Goal: Find specific page/section: Find specific page/section

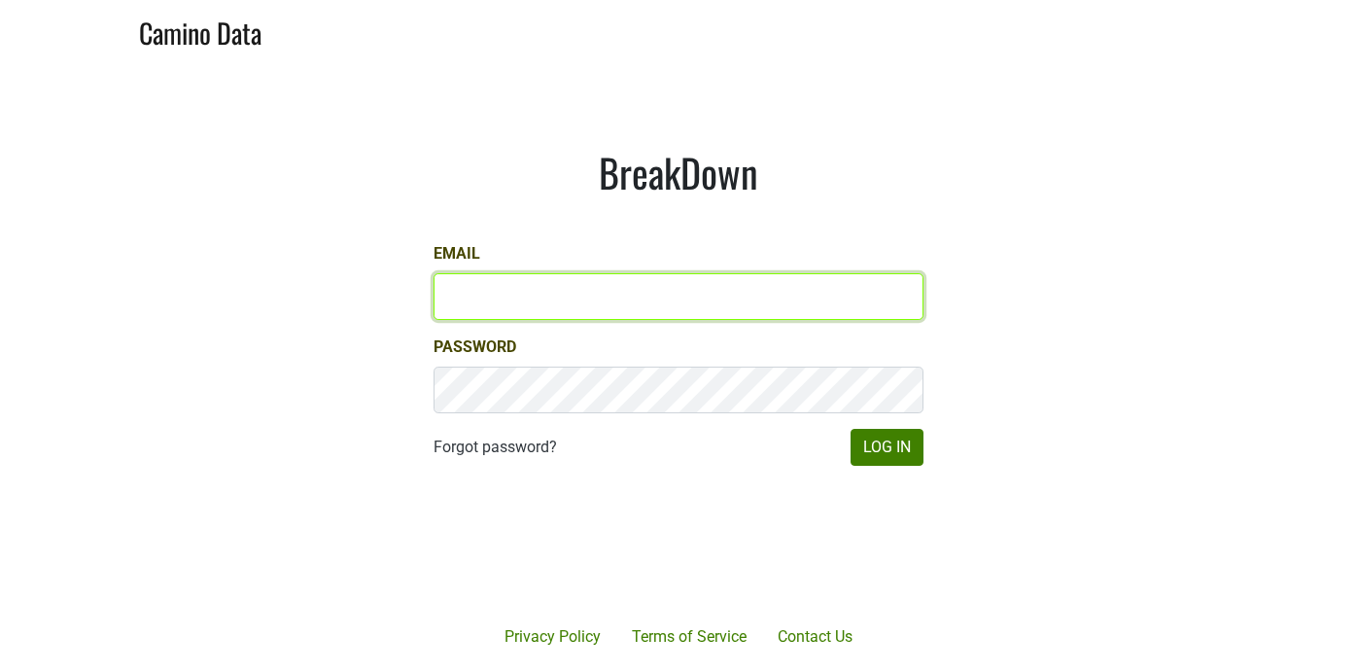
click at [625, 282] on input "Email" at bounding box center [679, 296] width 490 height 47
type input "[PERSON_NAME][EMAIL_ADDRESS][DOMAIN_NAME]"
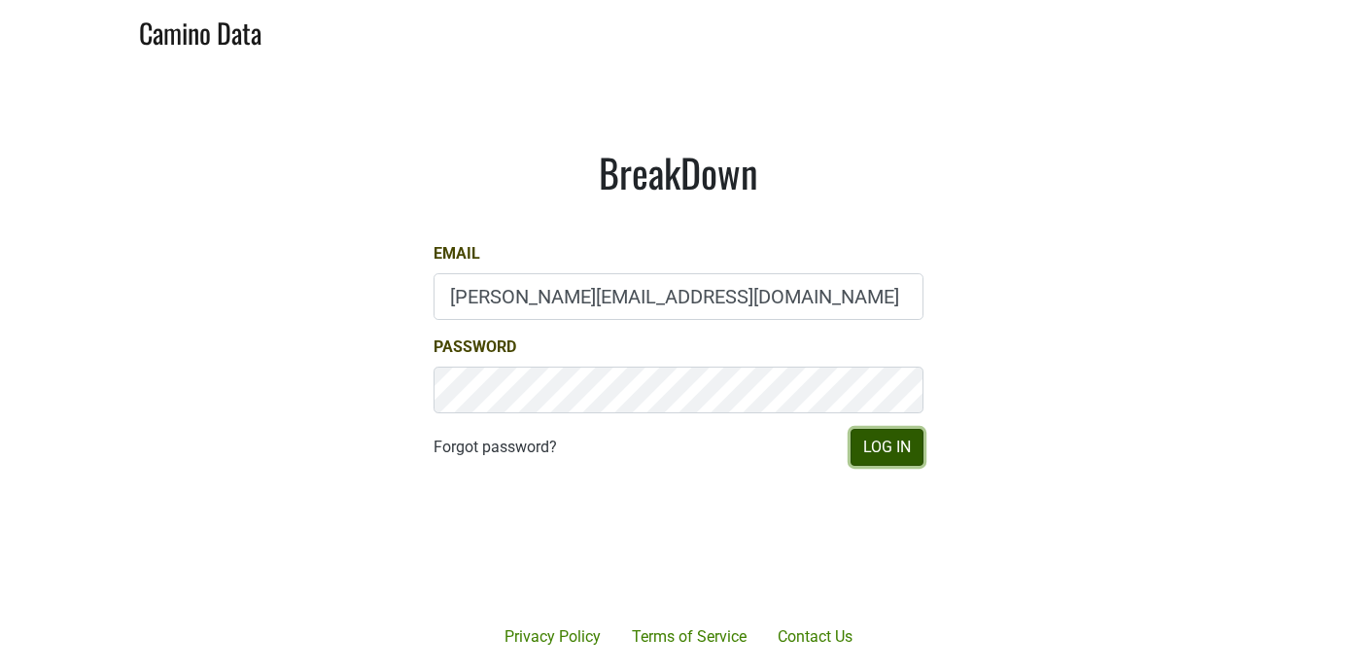
click at [892, 451] on button "Log In" at bounding box center [887, 447] width 73 height 37
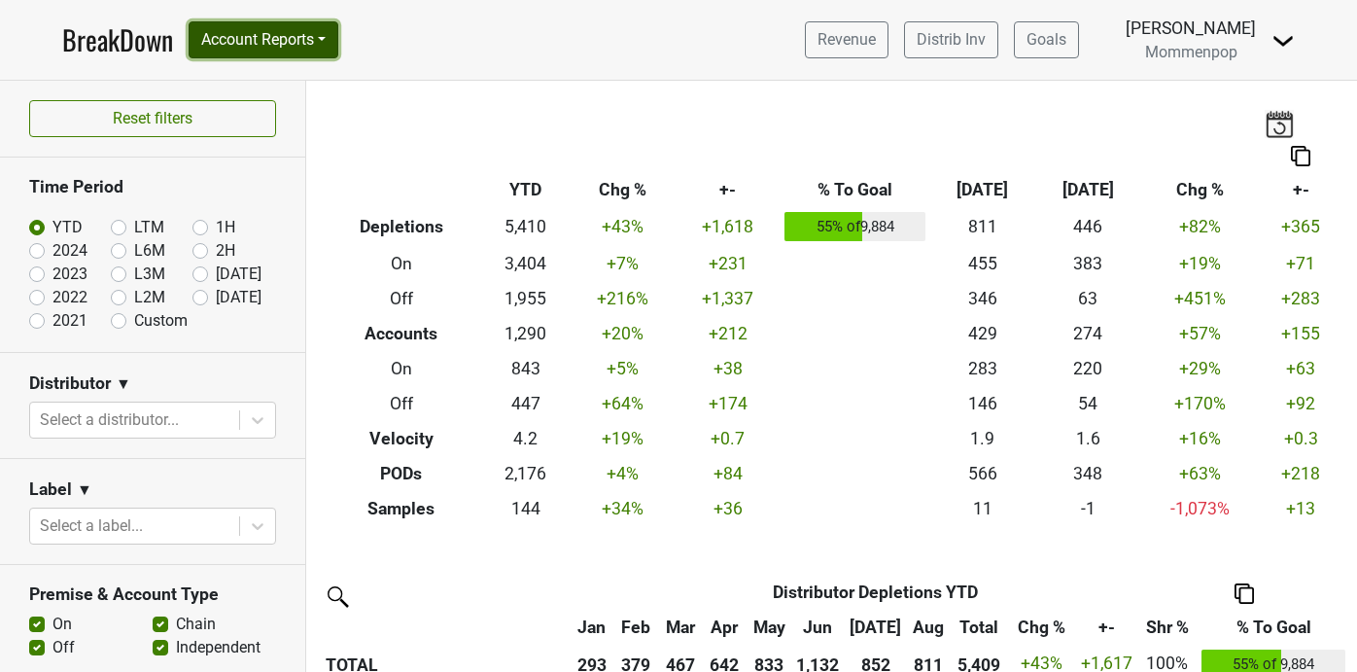
click at [262, 53] on button "Account Reports" at bounding box center [264, 39] width 150 height 37
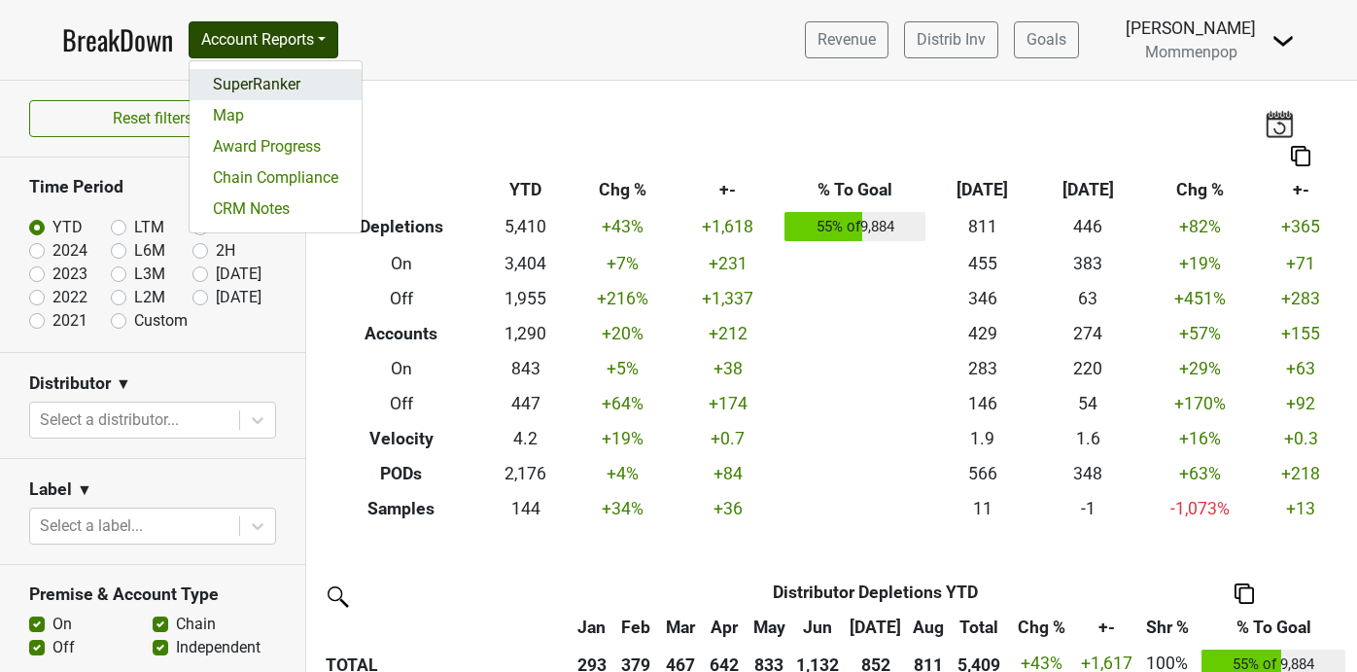
click at [262, 84] on link "SuperRanker" at bounding box center [276, 84] width 172 height 31
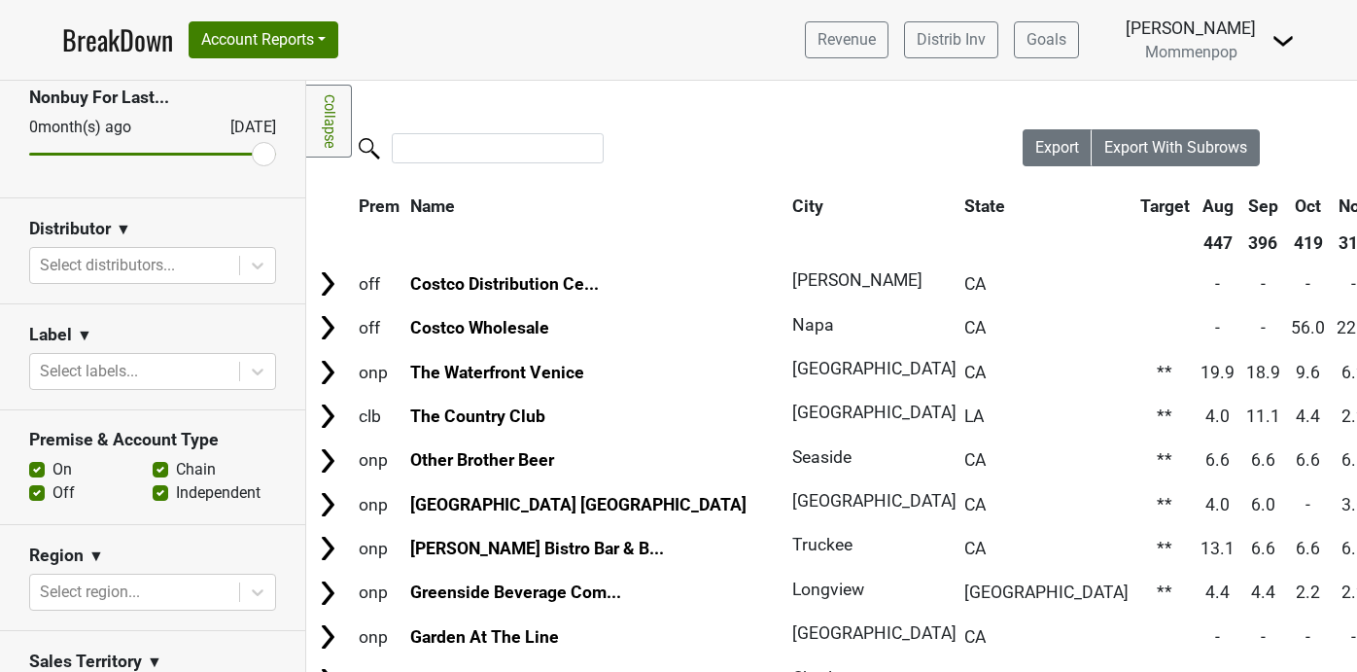
scroll to position [225, 0]
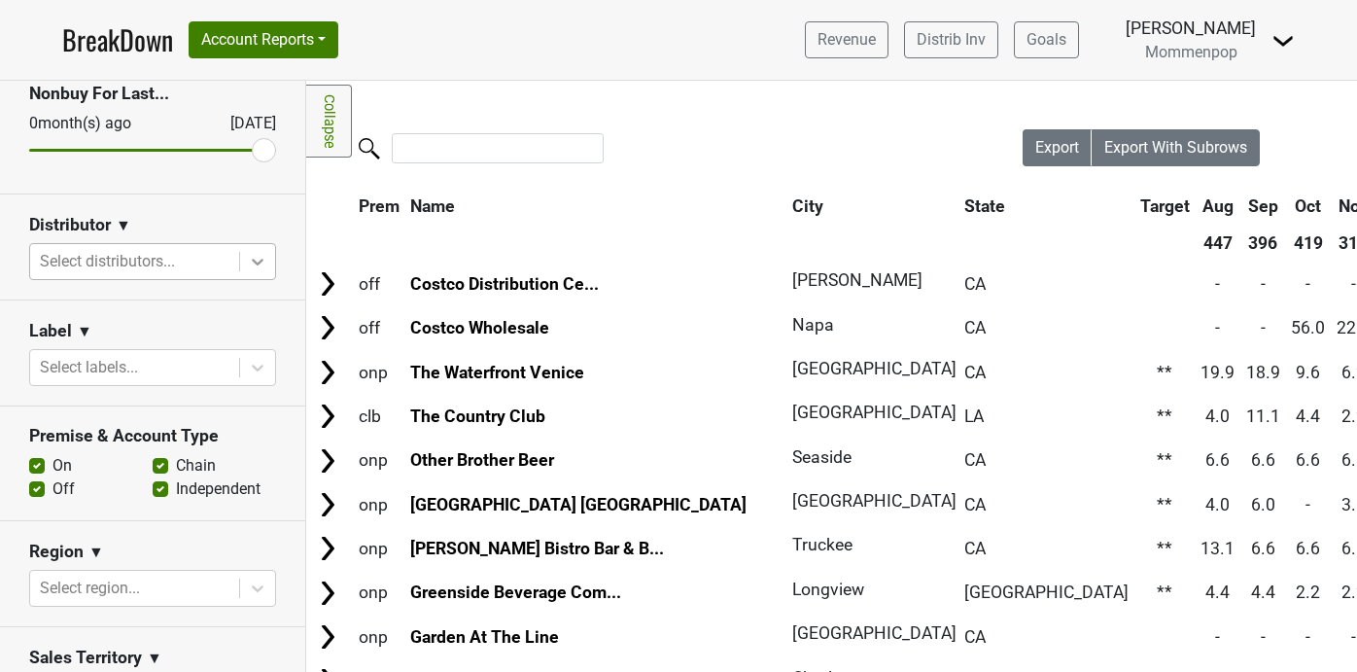
click at [247, 259] on div at bounding box center [257, 261] width 35 height 35
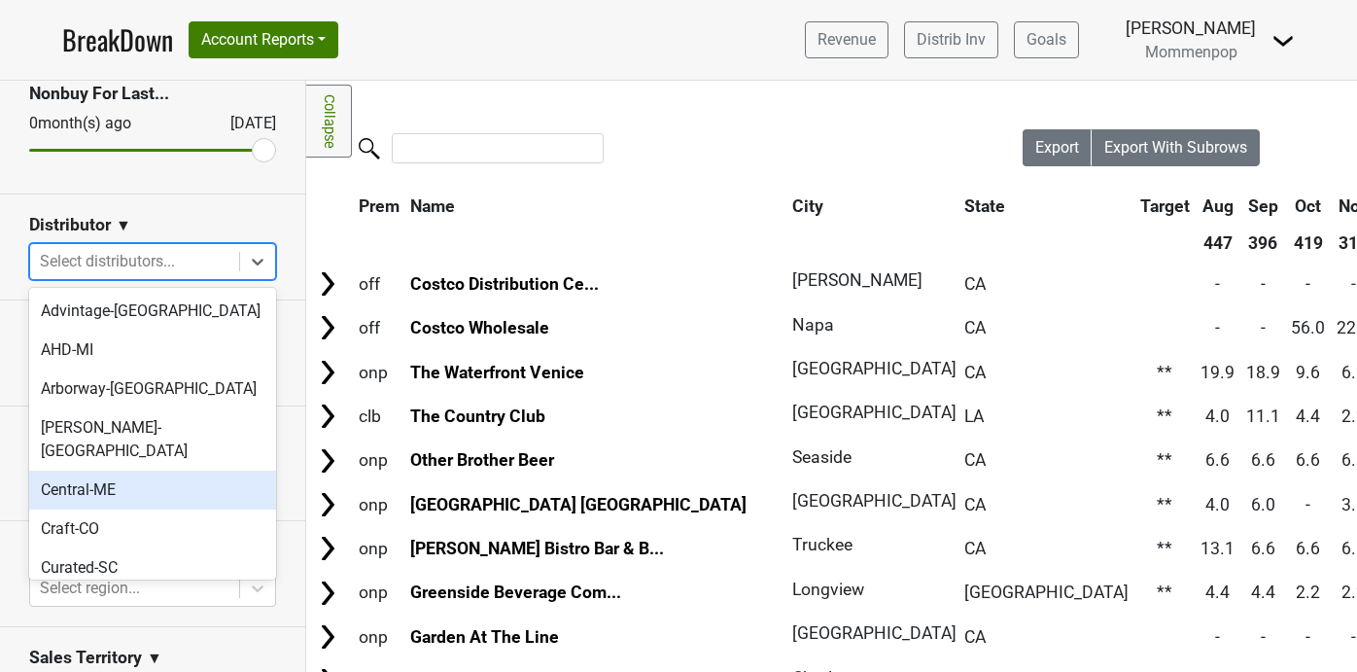
scroll to position [649, 0]
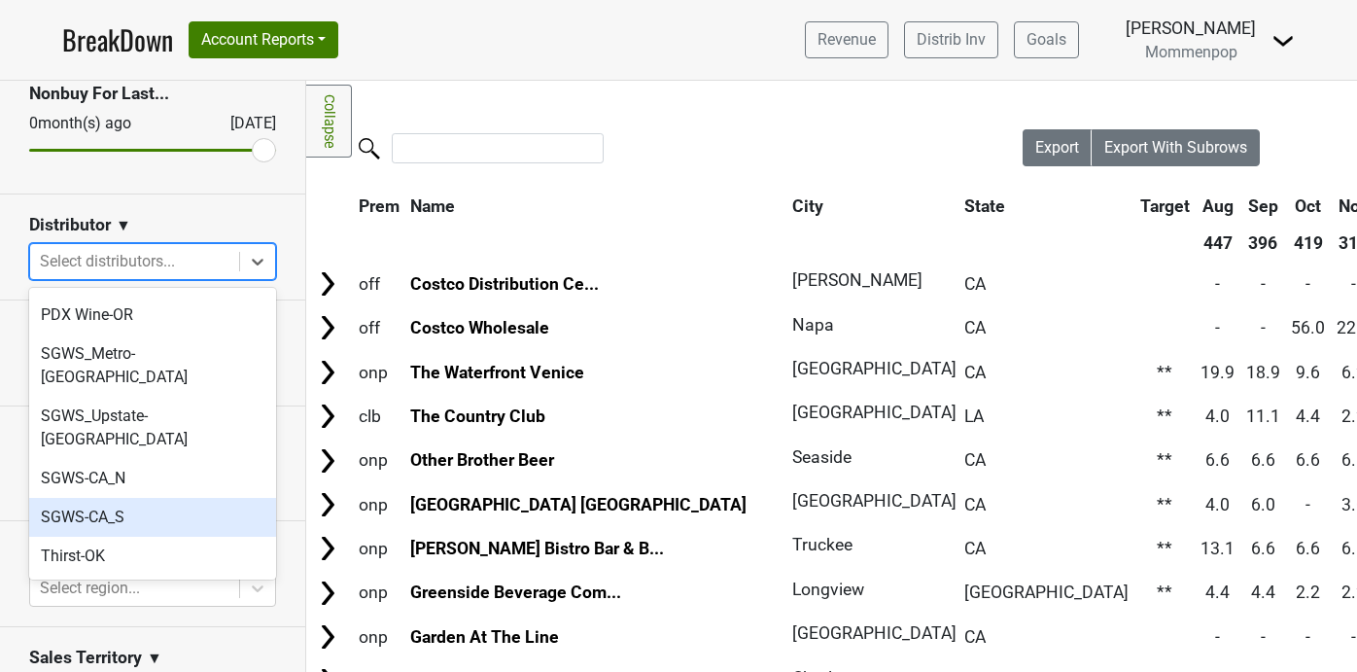
click at [181, 498] on div "SGWS-CA_S" at bounding box center [152, 517] width 247 height 39
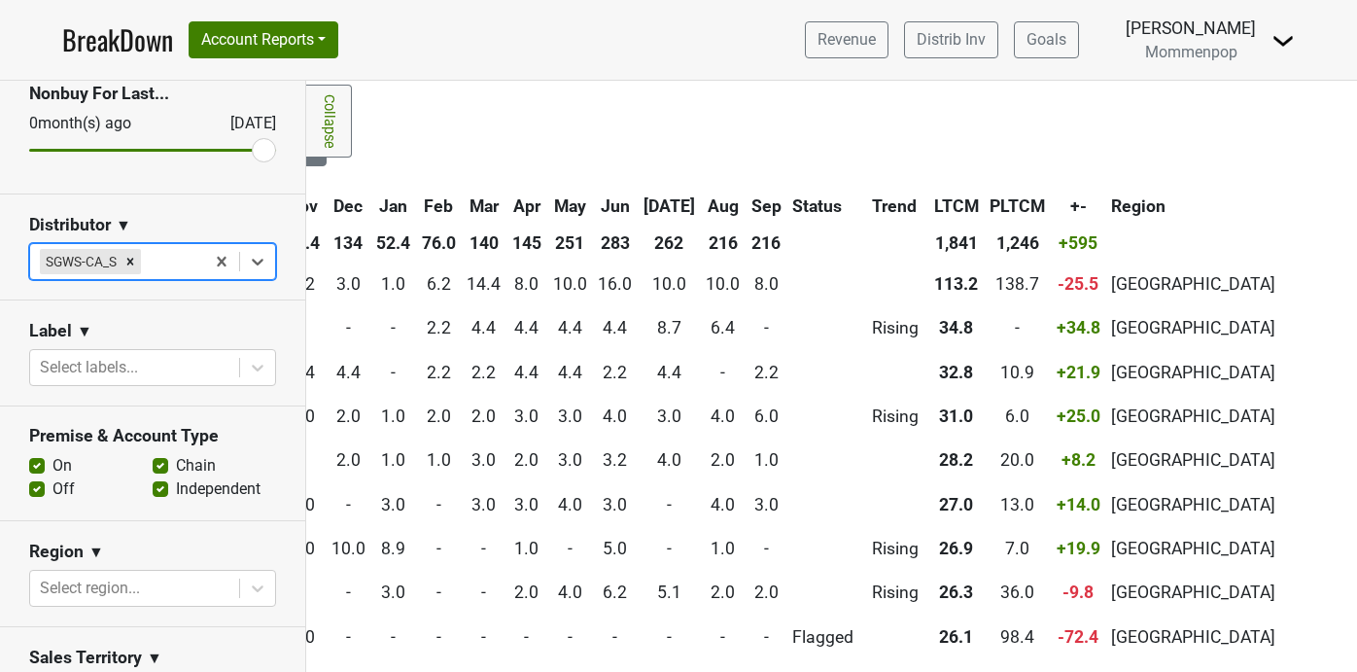
scroll to position [0, 617]
